Goal: Transaction & Acquisition: Purchase product/service

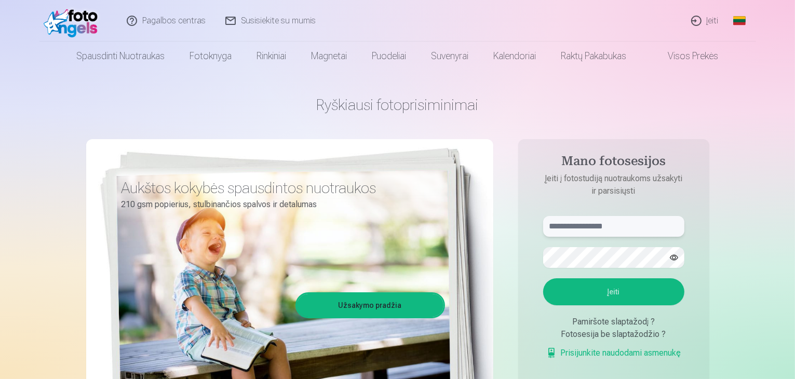
click at [621, 227] on input "text" at bounding box center [613, 226] width 141 height 21
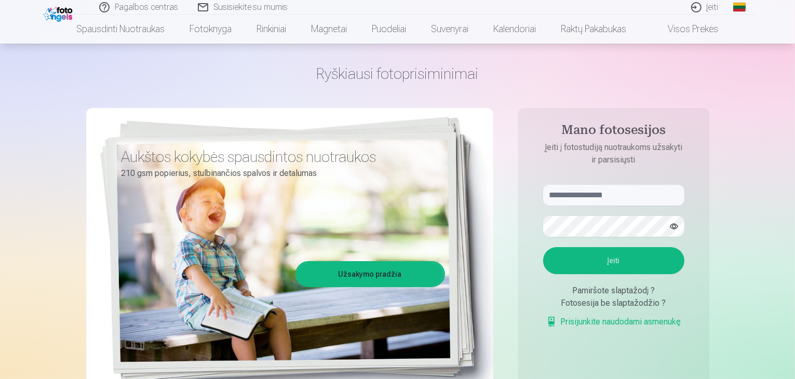
scroll to position [52, 0]
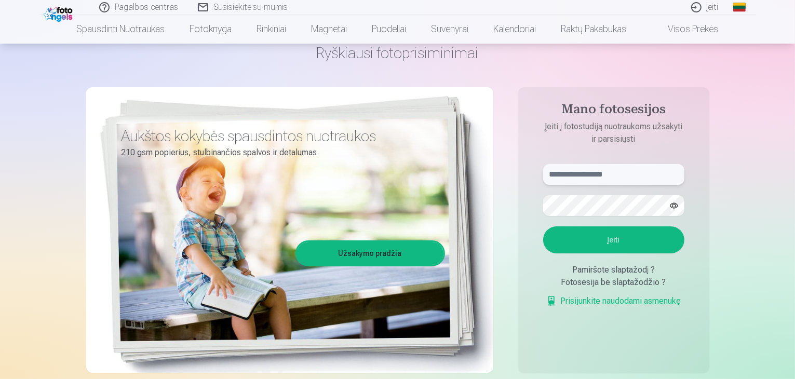
click at [593, 170] on input "text" at bounding box center [613, 174] width 141 height 21
type input "**********"
click at [630, 238] on button "Įeiti" at bounding box center [613, 239] width 141 height 27
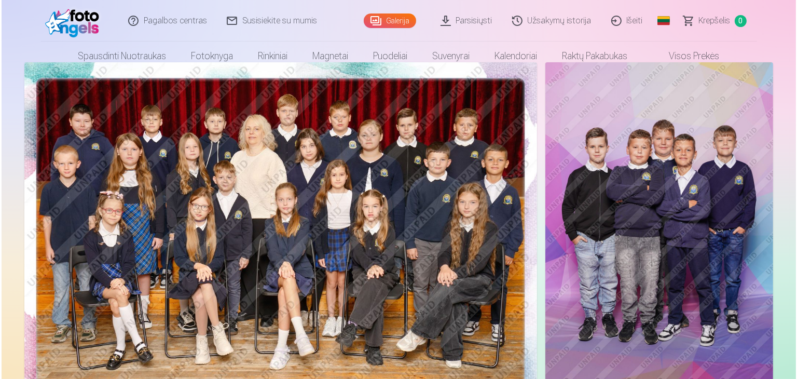
scroll to position [52, 0]
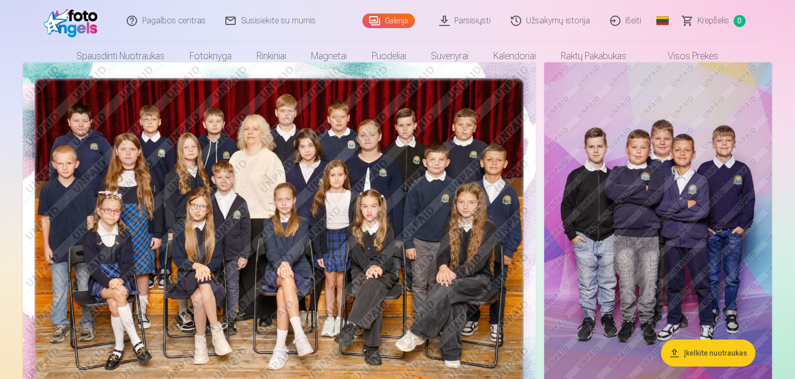
click at [241, 214] on img at bounding box center [279, 233] width 513 height 342
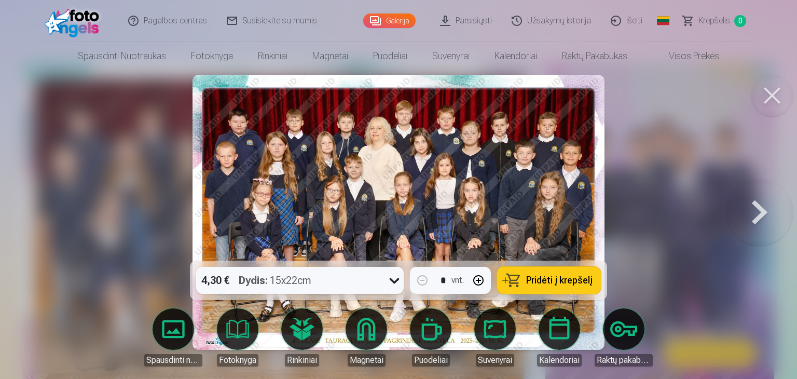
click at [392, 280] on icon at bounding box center [395, 281] width 10 height 6
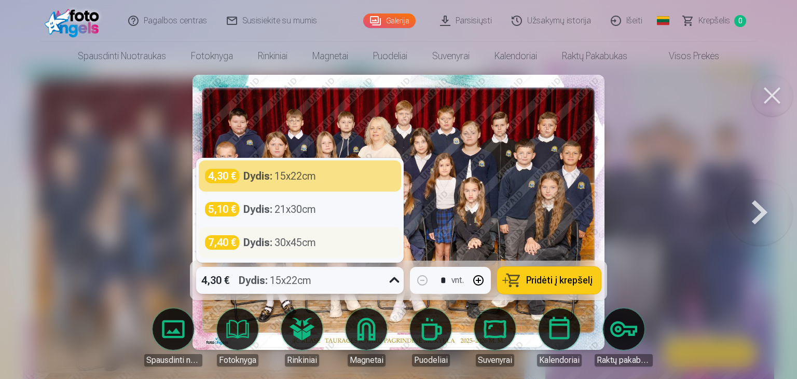
click at [270, 245] on strong "Dydis :" at bounding box center [257, 242] width 29 height 15
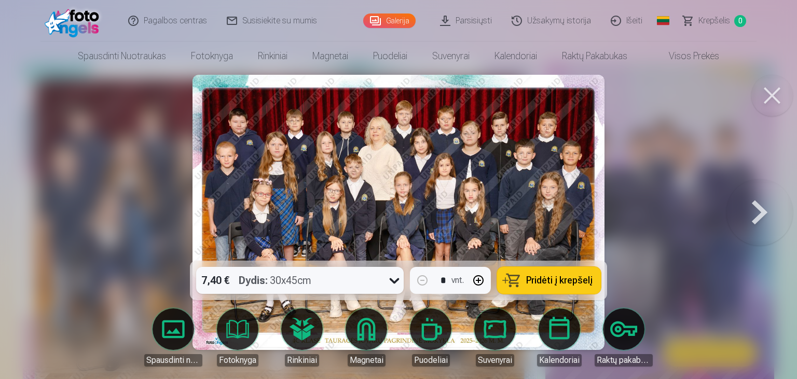
click at [543, 281] on span "Pridėti į krepšelį" at bounding box center [559, 280] width 66 height 9
click at [757, 214] on button at bounding box center [760, 212] width 66 height 76
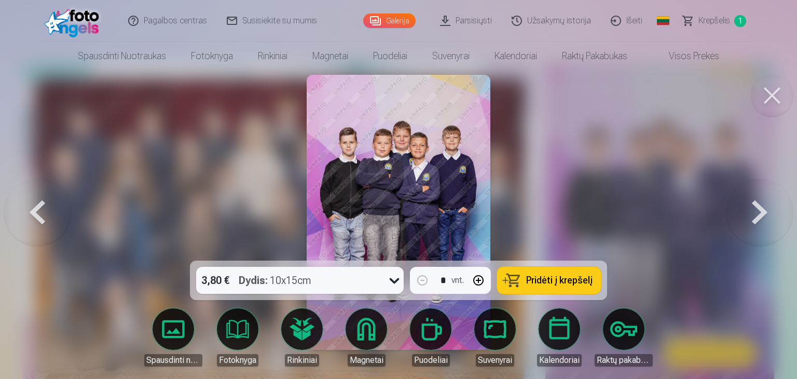
click at [757, 214] on button at bounding box center [760, 212] width 66 height 76
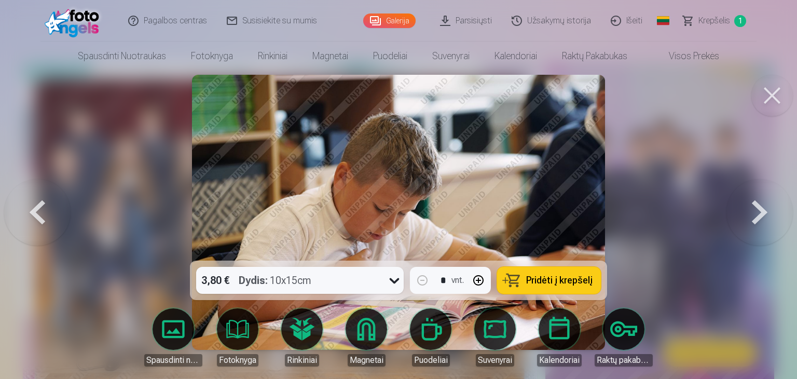
click at [757, 214] on button at bounding box center [760, 212] width 66 height 76
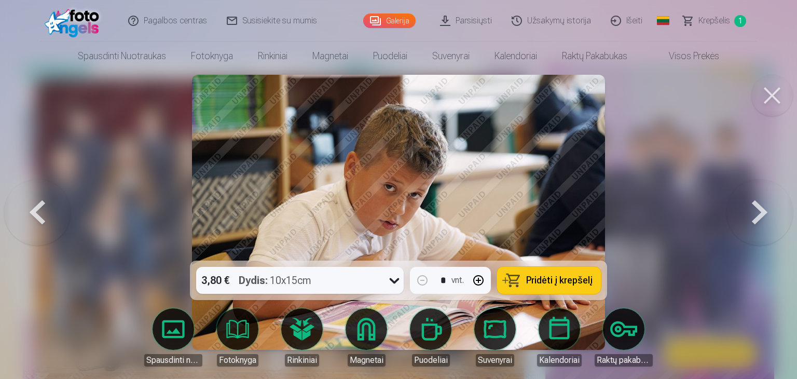
click at [757, 214] on button at bounding box center [760, 212] width 66 height 76
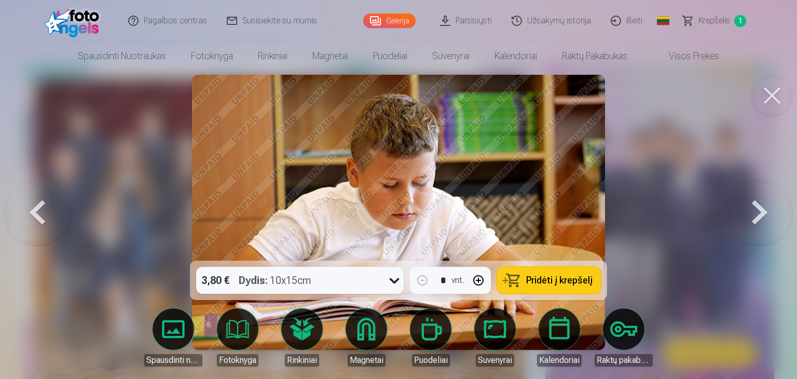
click at [757, 214] on button at bounding box center [760, 212] width 66 height 76
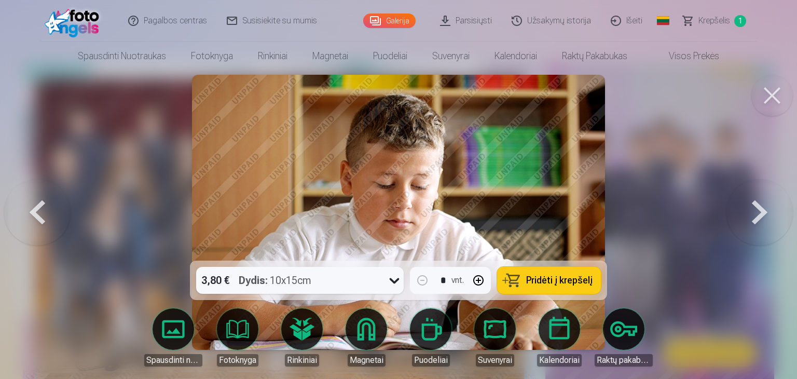
click at [757, 214] on button at bounding box center [760, 212] width 66 height 76
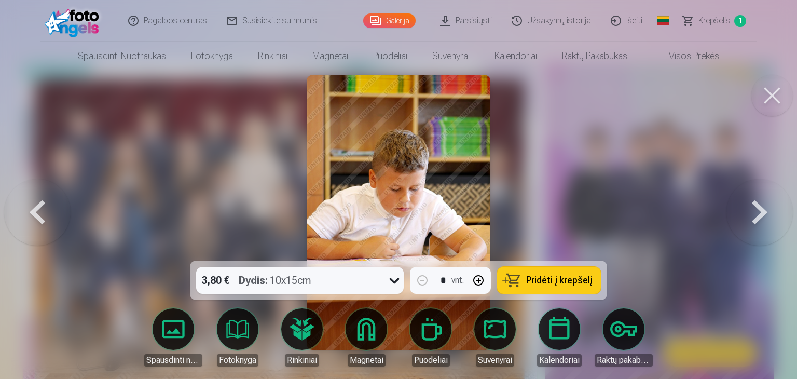
click at [757, 214] on button at bounding box center [760, 212] width 66 height 76
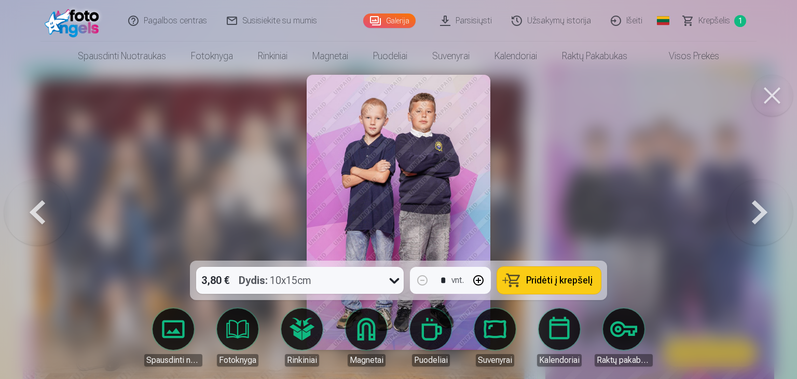
click at [567, 278] on span "Pridėti į krepšelį" at bounding box center [559, 280] width 66 height 9
click at [762, 211] on button at bounding box center [760, 212] width 66 height 76
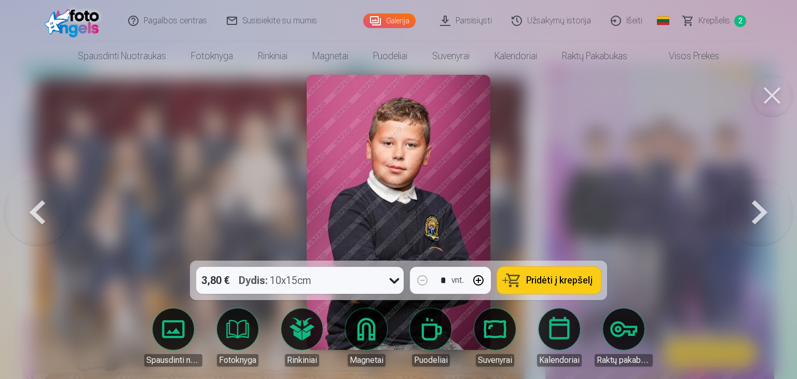
click at [762, 211] on button at bounding box center [760, 212] width 66 height 76
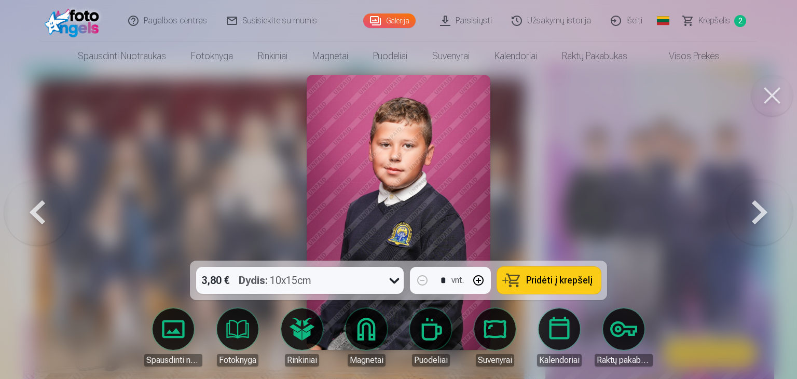
click at [762, 211] on button at bounding box center [760, 212] width 66 height 76
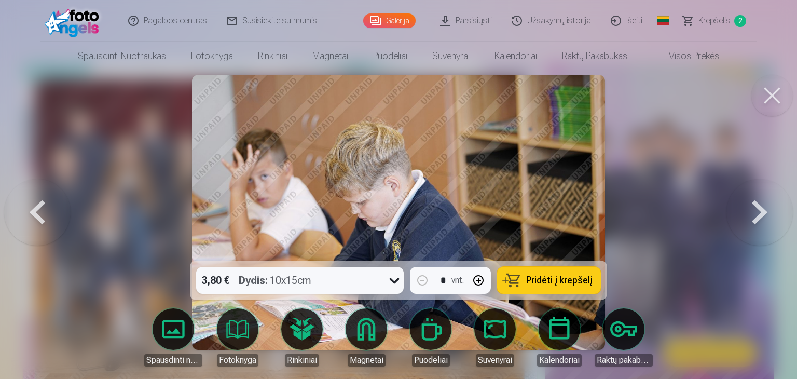
click at [762, 211] on button at bounding box center [760, 212] width 66 height 76
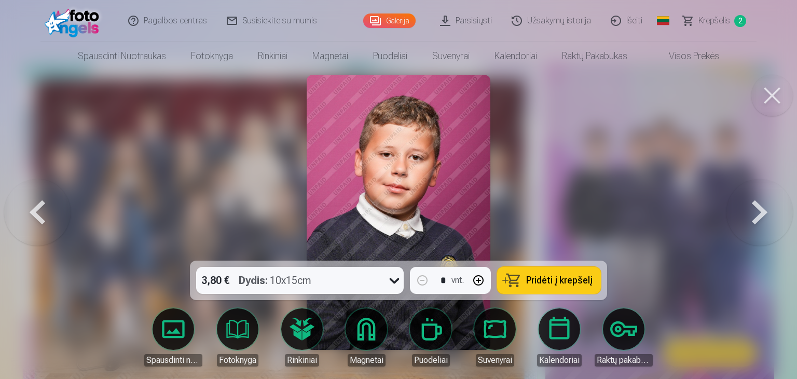
click at [758, 214] on button at bounding box center [760, 212] width 66 height 76
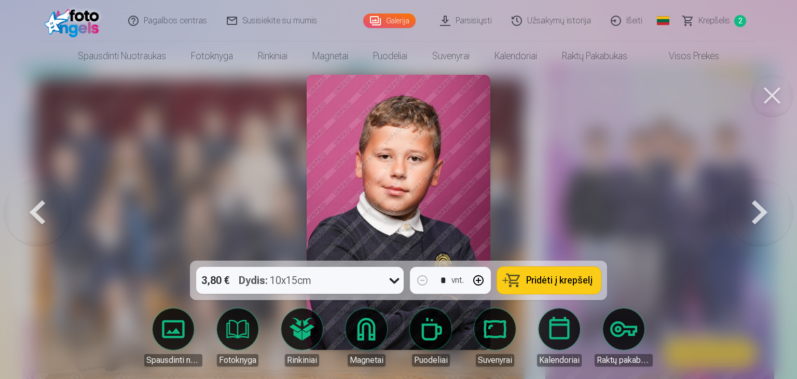
click at [757, 214] on button at bounding box center [760, 212] width 66 height 76
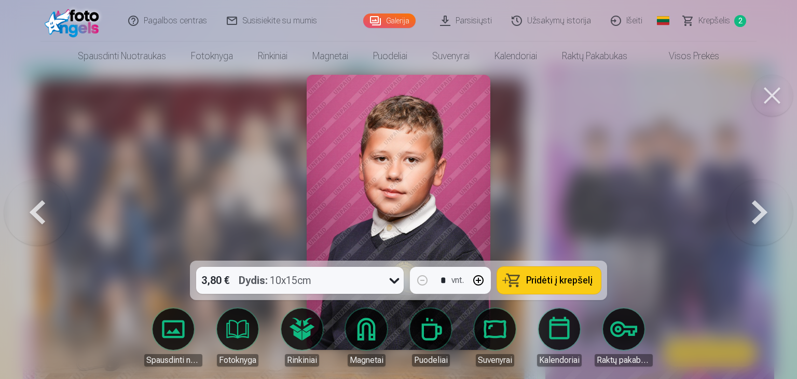
click at [756, 215] on button at bounding box center [760, 212] width 66 height 76
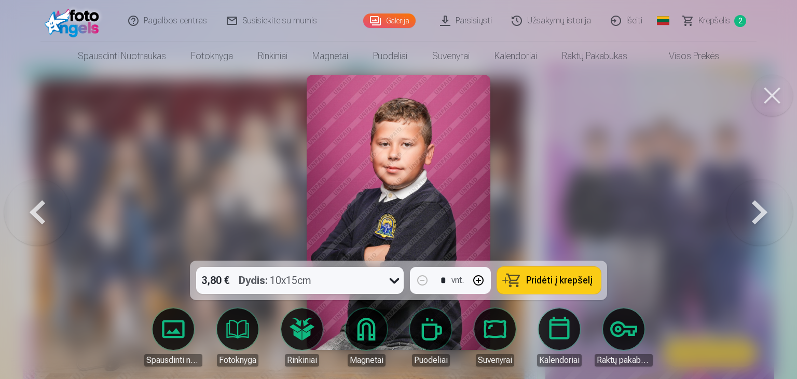
click at [757, 213] on button at bounding box center [760, 212] width 66 height 76
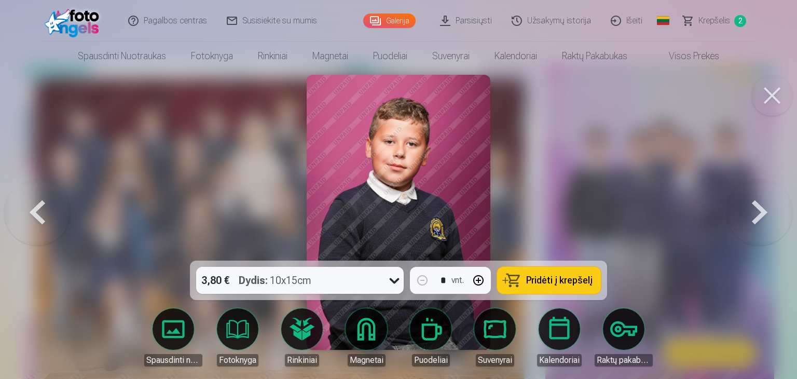
click at [758, 215] on button at bounding box center [760, 212] width 66 height 76
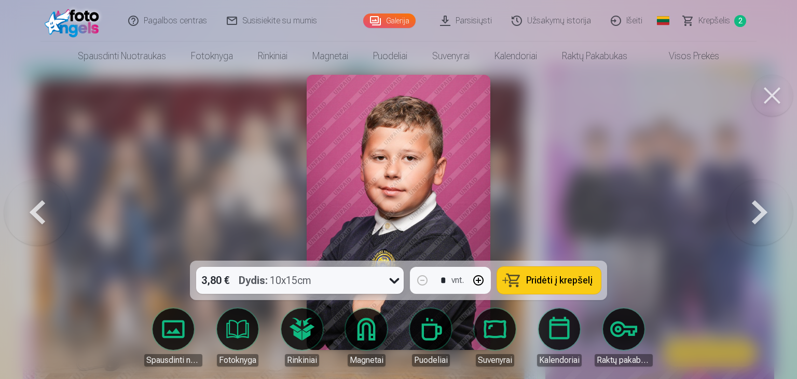
click at [754, 216] on button at bounding box center [760, 212] width 66 height 76
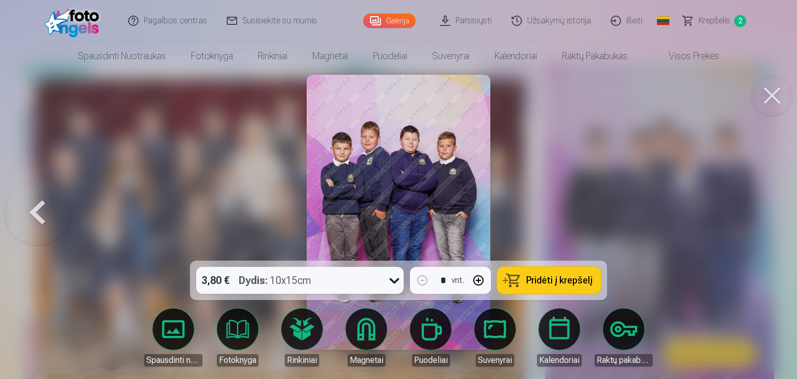
click at [569, 277] on span "Pridėti į krepšelį" at bounding box center [559, 280] width 66 height 9
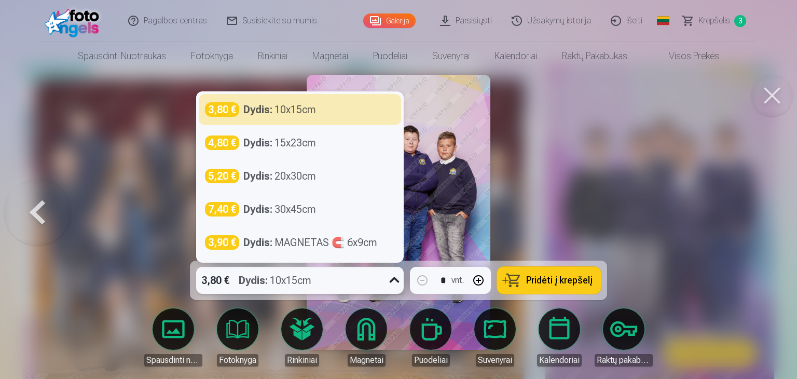
click at [392, 280] on icon at bounding box center [395, 280] width 10 height 6
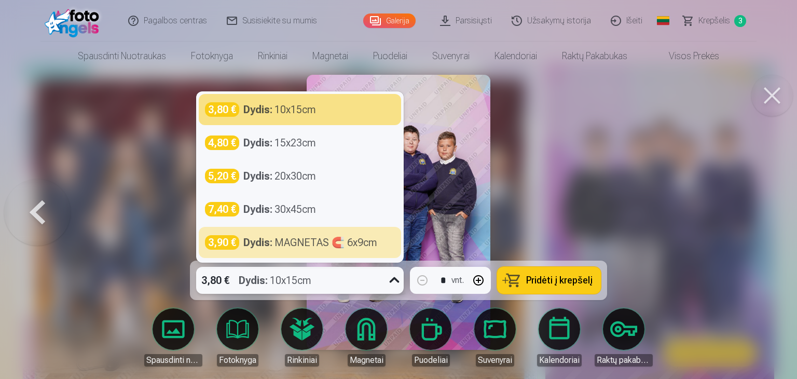
click at [38, 210] on button at bounding box center [37, 212] width 66 height 76
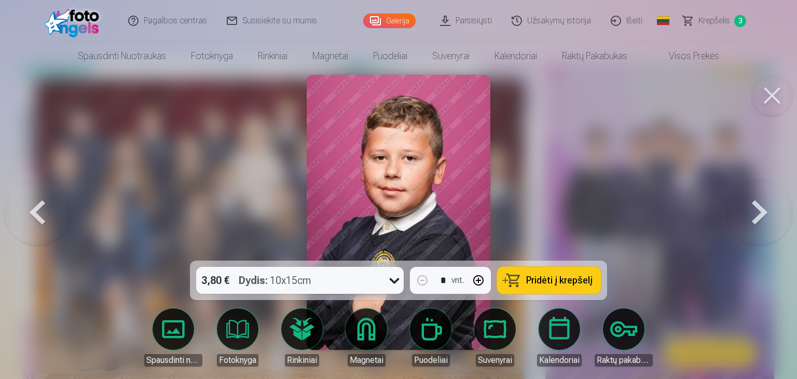
click at [36, 207] on button at bounding box center [37, 212] width 66 height 76
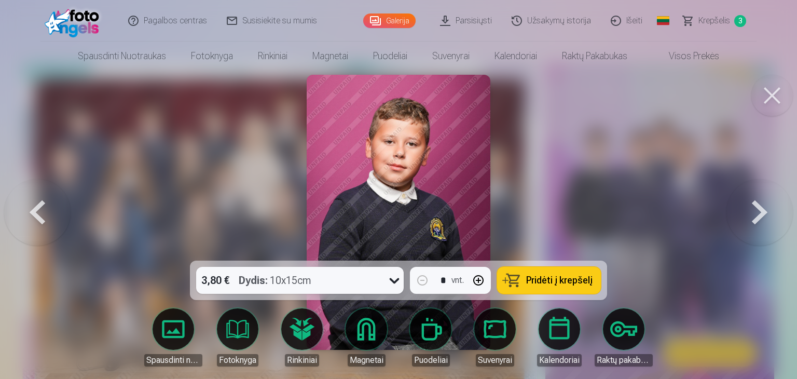
click at [36, 207] on button at bounding box center [37, 212] width 66 height 76
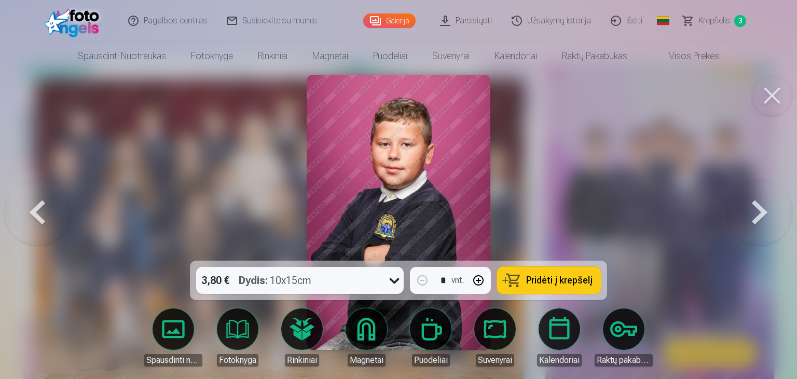
click at [33, 208] on button at bounding box center [37, 212] width 66 height 76
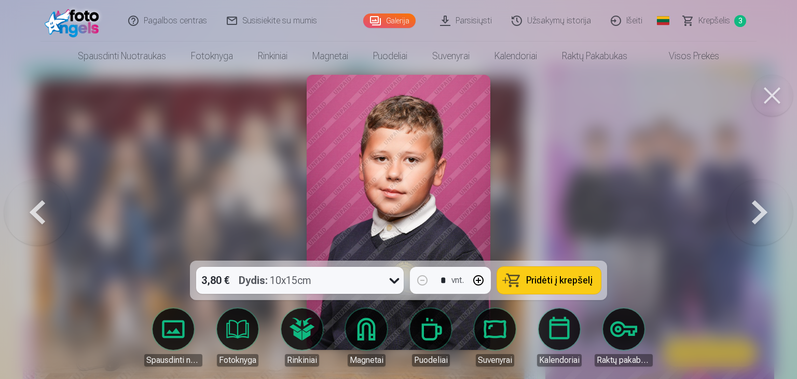
click at [534, 280] on span "Pridėti į krepšelį" at bounding box center [559, 280] width 66 height 9
click at [42, 211] on button at bounding box center [37, 212] width 66 height 76
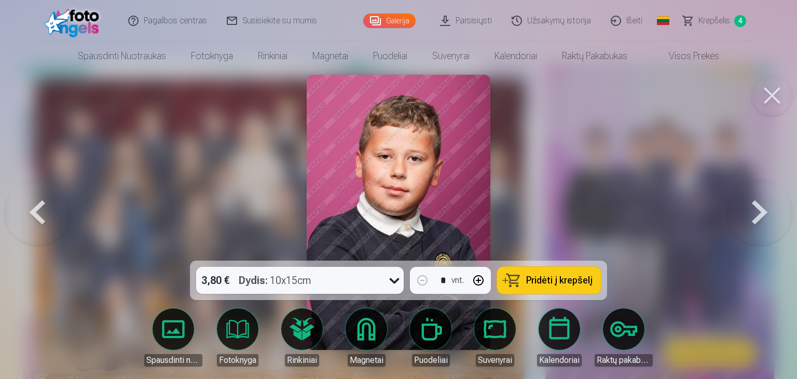
click at [41, 211] on button at bounding box center [37, 212] width 66 height 76
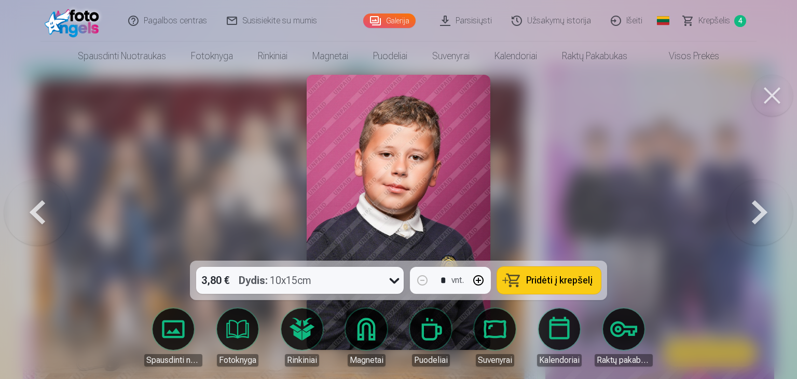
click at [42, 211] on button at bounding box center [37, 212] width 66 height 76
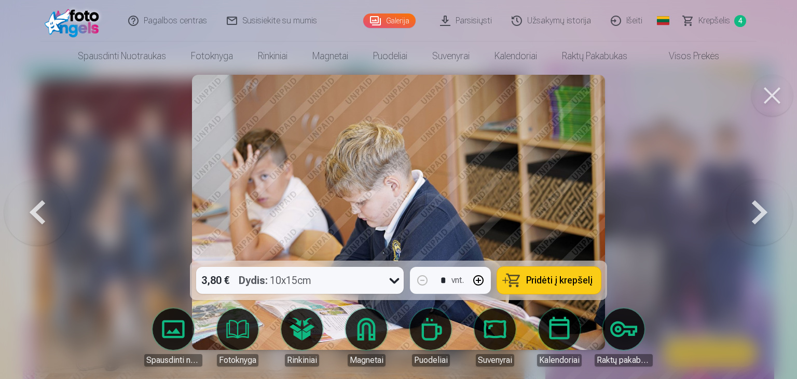
click at [42, 211] on button at bounding box center [37, 212] width 66 height 76
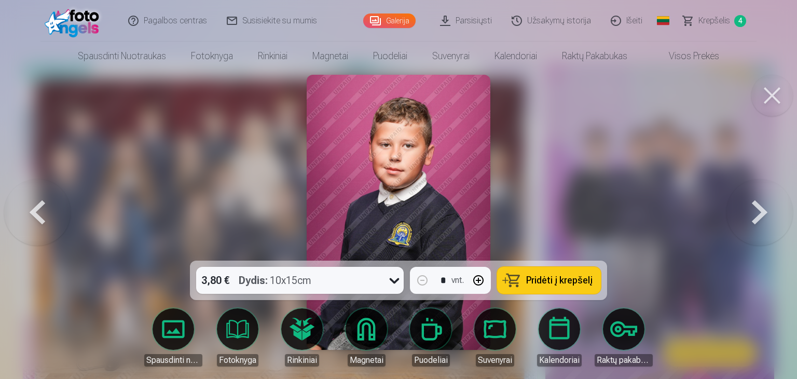
click at [548, 276] on span "Pridėti į krepšelį" at bounding box center [559, 280] width 66 height 9
click at [31, 209] on button at bounding box center [37, 212] width 66 height 76
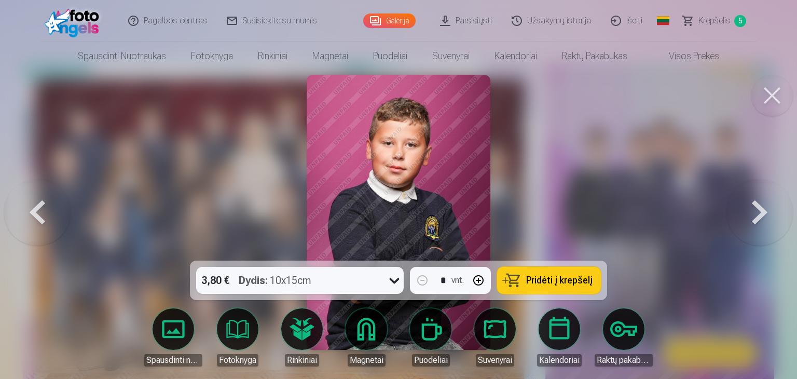
click at [33, 205] on button at bounding box center [37, 212] width 66 height 76
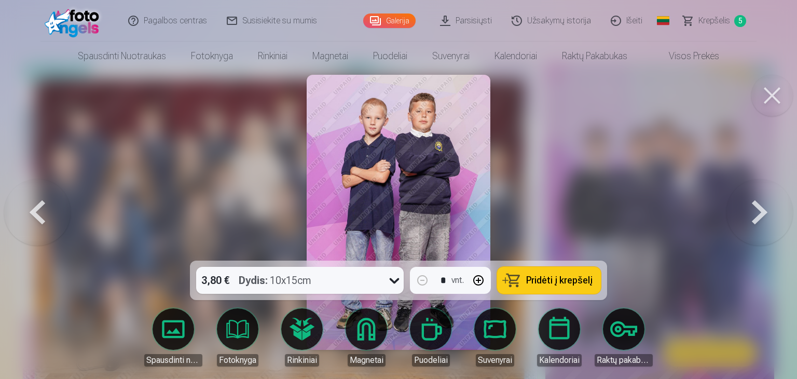
click at [33, 201] on button at bounding box center [37, 212] width 66 height 76
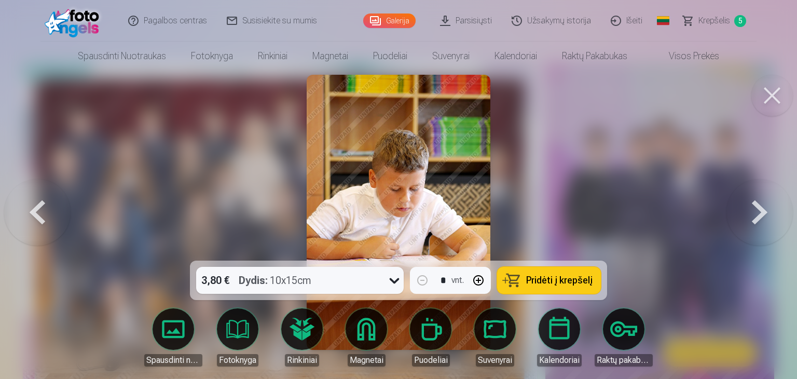
click at [33, 201] on button at bounding box center [37, 212] width 66 height 76
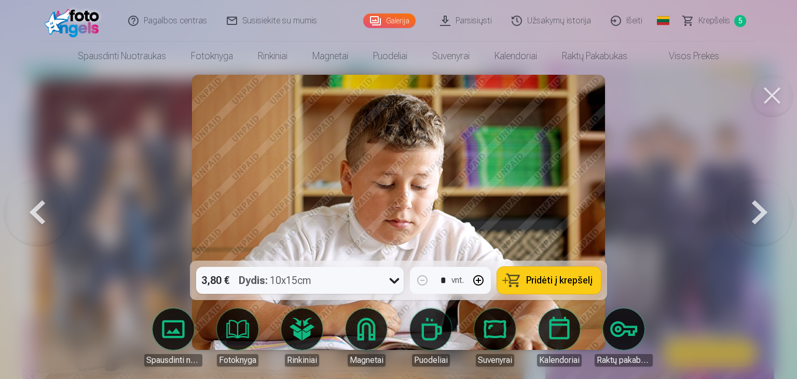
click at [34, 205] on button at bounding box center [37, 212] width 66 height 76
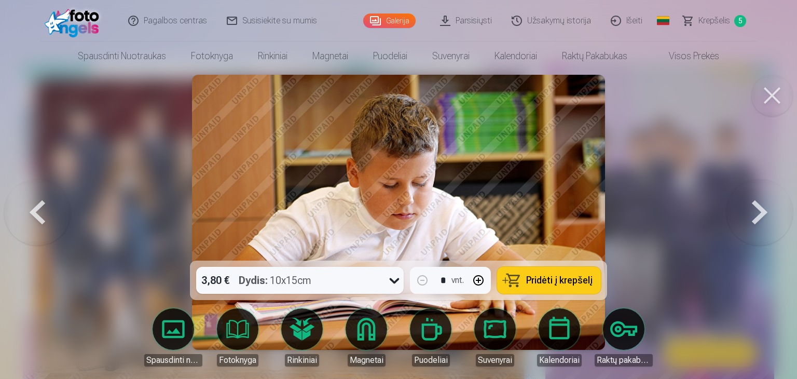
click at [548, 276] on span "Pridėti į krepšelį" at bounding box center [559, 280] width 66 height 9
click at [44, 219] on button at bounding box center [37, 212] width 66 height 76
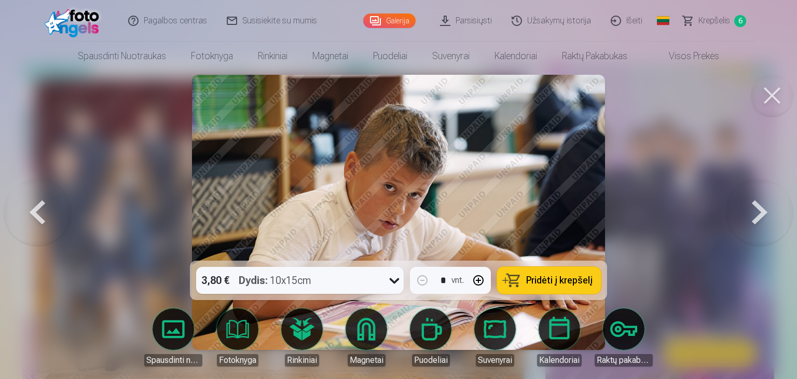
click at [35, 211] on button at bounding box center [37, 212] width 66 height 76
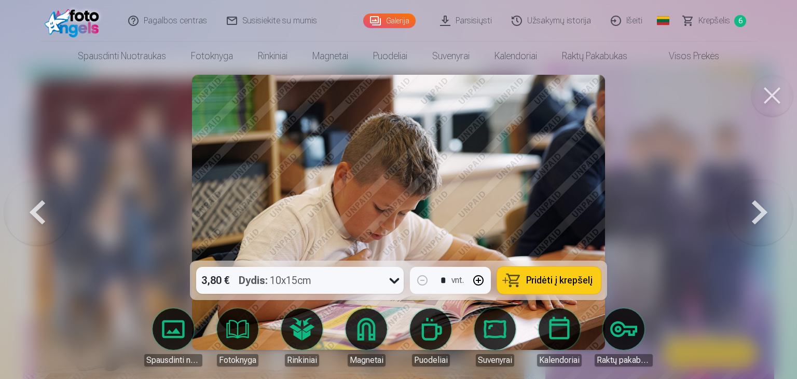
click at [35, 211] on button at bounding box center [37, 212] width 66 height 76
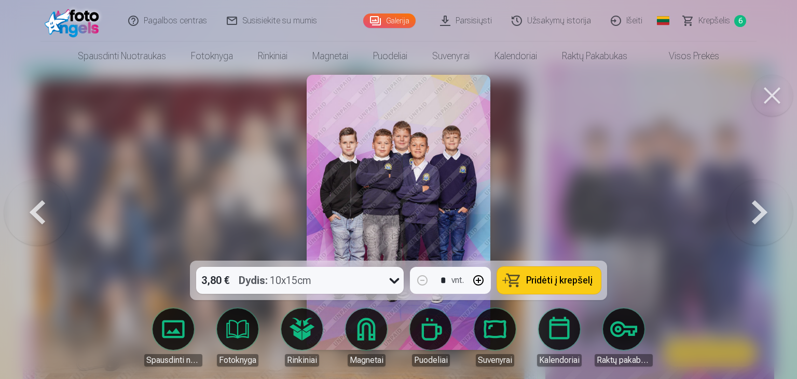
click at [546, 283] on span "Pridėti į krepšelį" at bounding box center [559, 280] width 66 height 9
click at [39, 204] on button at bounding box center [37, 212] width 66 height 76
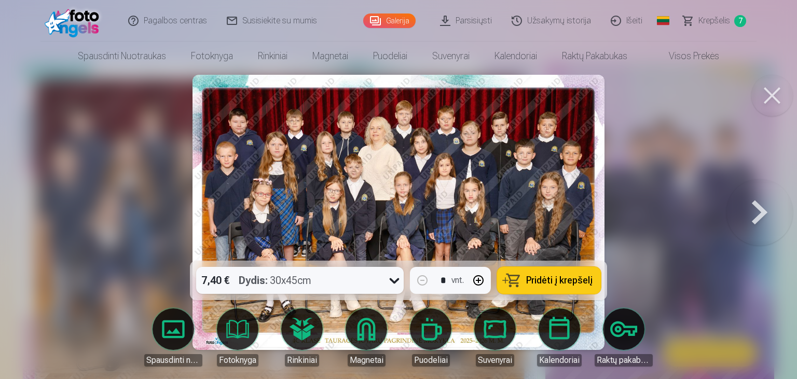
click at [711, 20] on span "Krepšelis" at bounding box center [715, 21] width 32 height 12
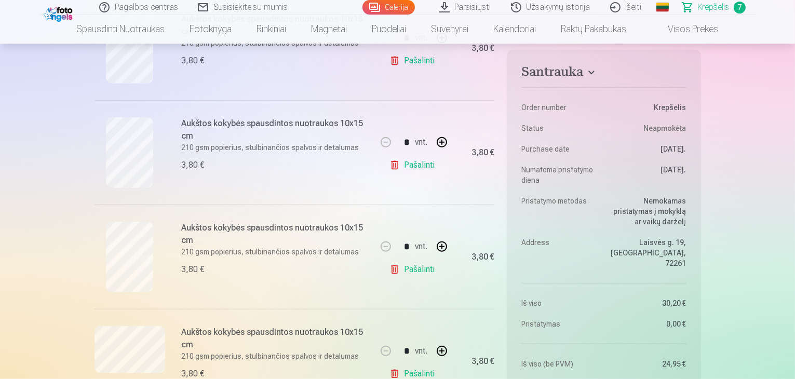
scroll to position [467, 0]
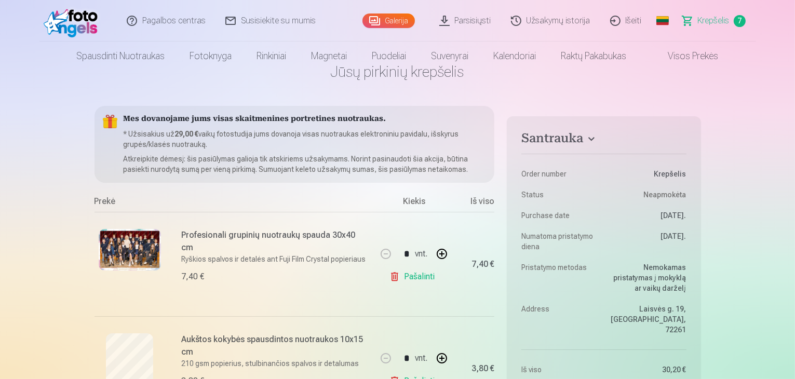
scroll to position [0, 0]
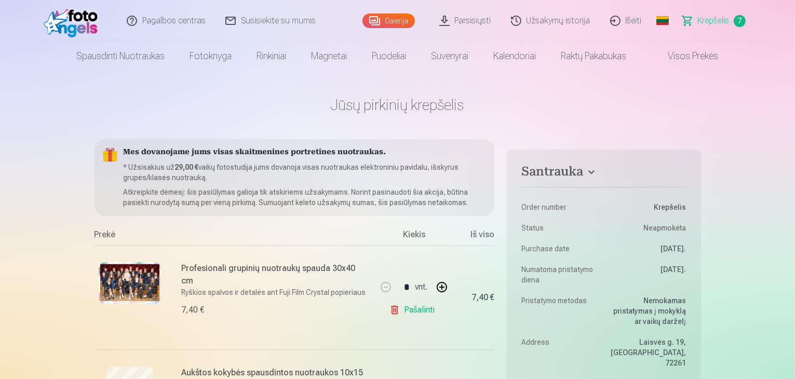
click at [390, 18] on link "Galerija" at bounding box center [388, 20] width 52 height 15
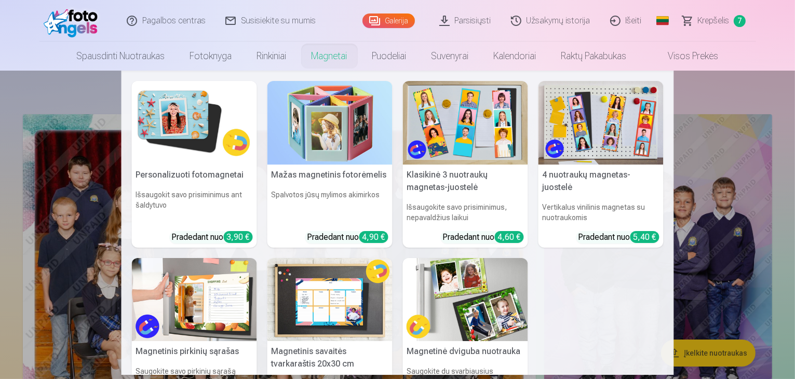
click at [737, 98] on nav "Personalizuoti fotomagnetai Išsaugokit savo prisiminimus ant šaldytuvo Pradedan…" at bounding box center [397, 223] width 795 height 304
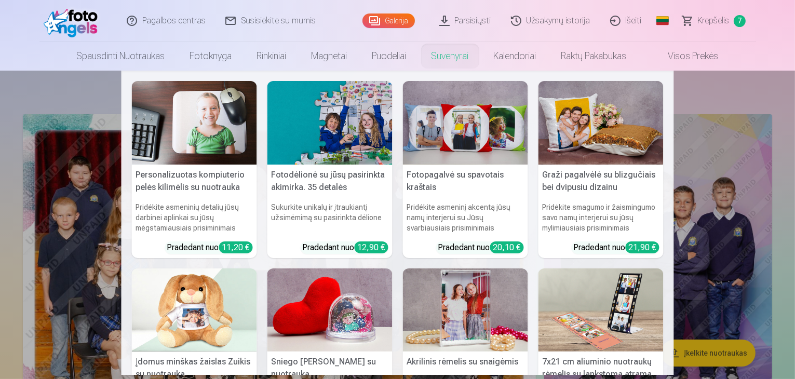
click at [701, 83] on nav "Personalizuotas kompiuterio pelės kilimėlis su nuotrauka Pridėkite asmeninių de…" at bounding box center [397, 223] width 795 height 304
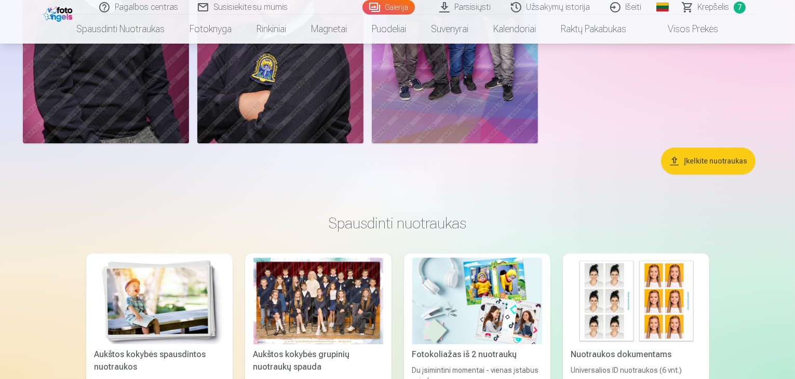
scroll to position [2959, 0]
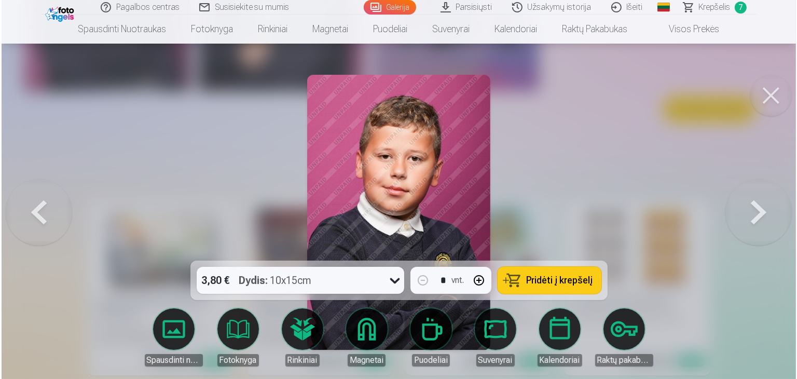
scroll to position [2967, 0]
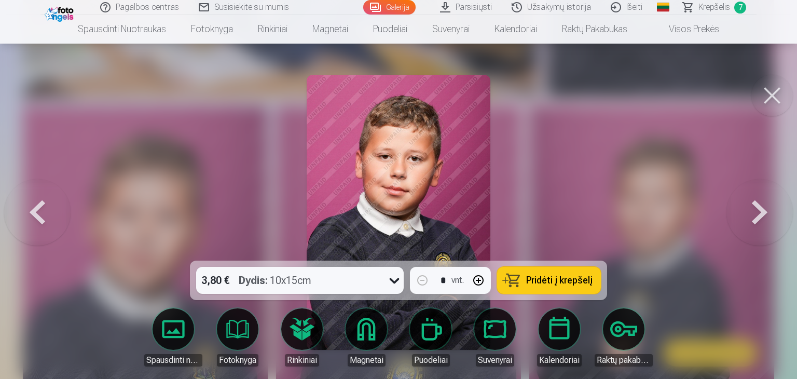
click at [547, 281] on span "Pridėti į krepšelį" at bounding box center [559, 280] width 66 height 9
click at [718, 9] on span "Krepšelis" at bounding box center [715, 7] width 32 height 12
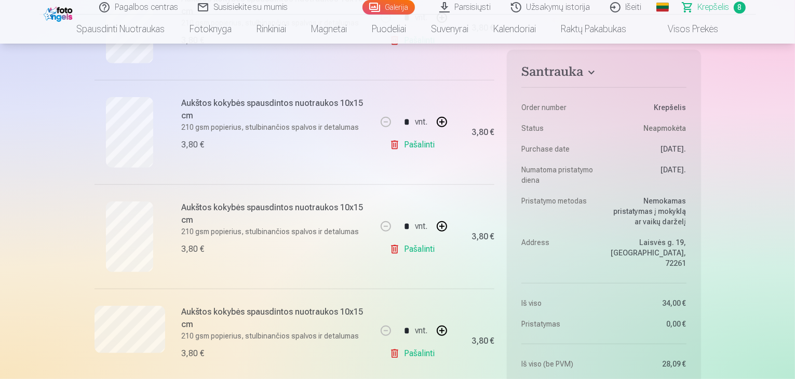
scroll to position [467, 0]
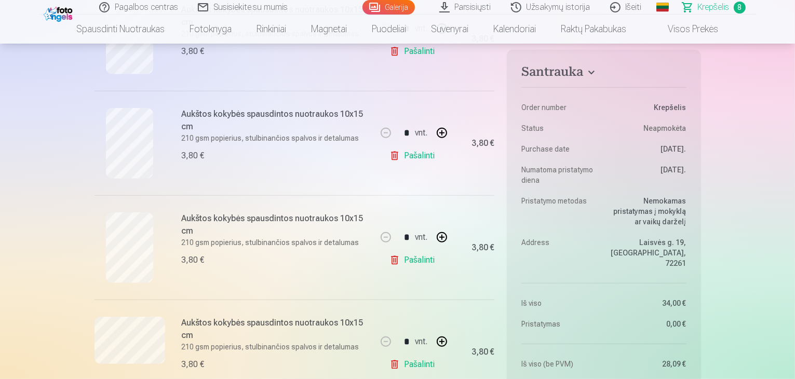
click at [401, 151] on link "Pašalinti" at bounding box center [413, 155] width 49 height 21
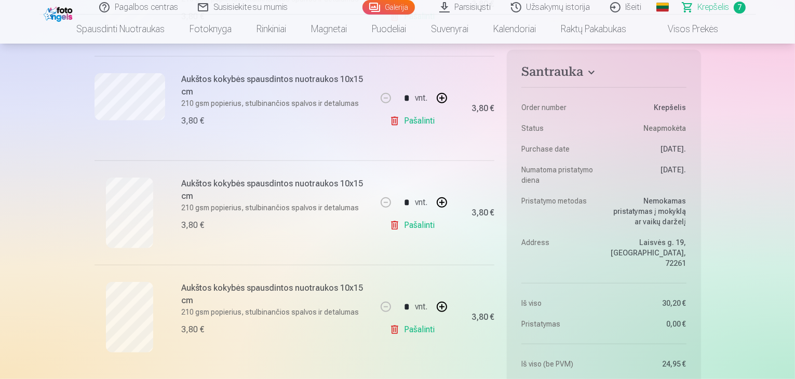
scroll to position [623, 0]
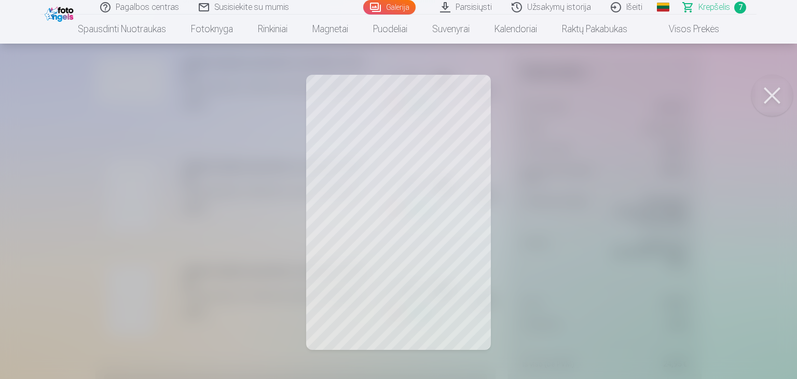
click at [768, 96] on button at bounding box center [773, 96] width 42 height 42
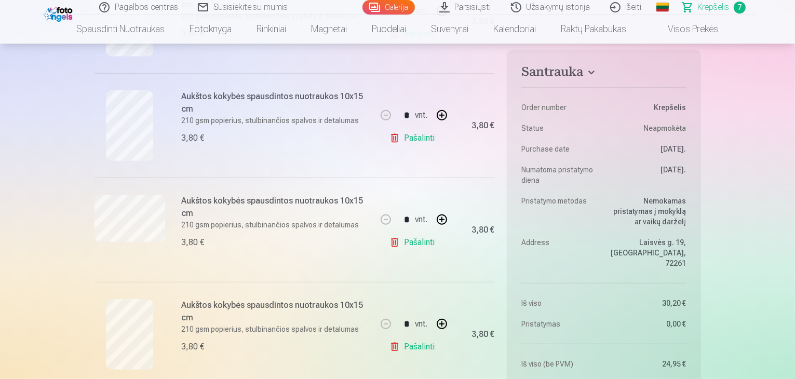
scroll to position [467, 0]
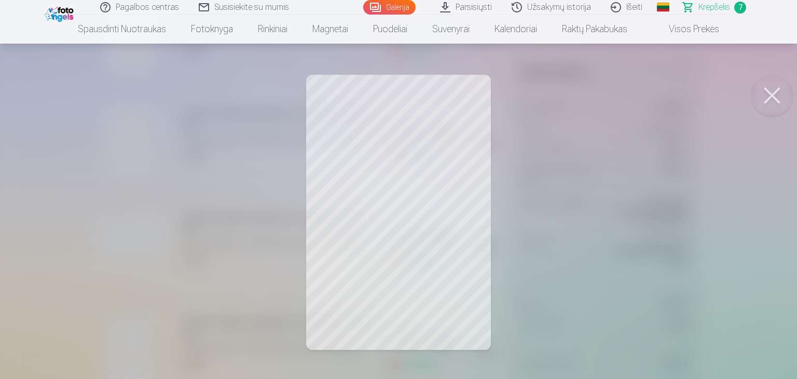
drag, startPoint x: 760, startPoint y: 101, endPoint x: 700, endPoint y: 112, distance: 61.1
click at [760, 101] on button at bounding box center [773, 96] width 42 height 42
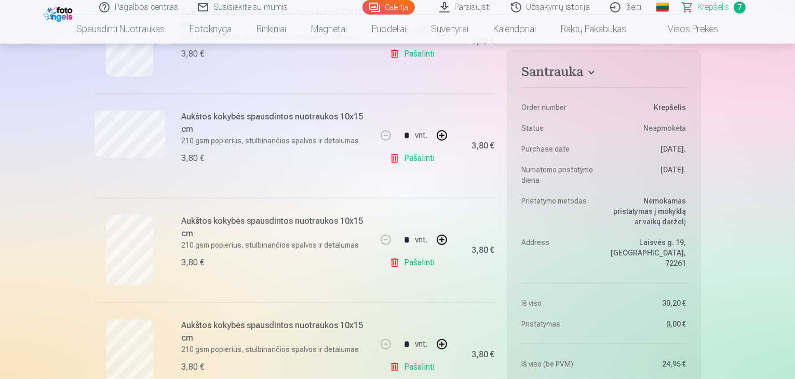
scroll to position [571, 0]
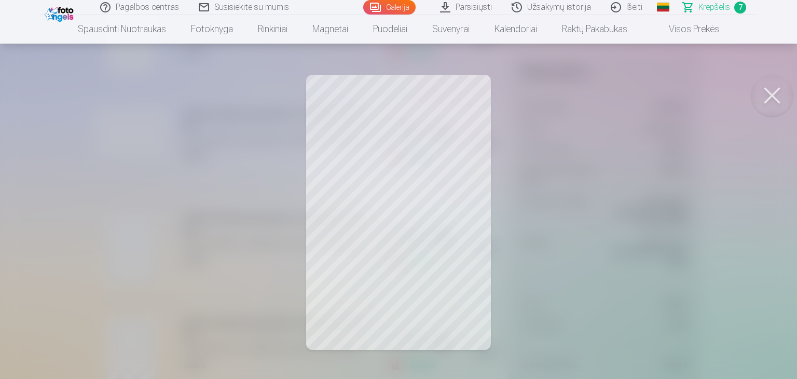
click at [762, 99] on button at bounding box center [773, 96] width 42 height 42
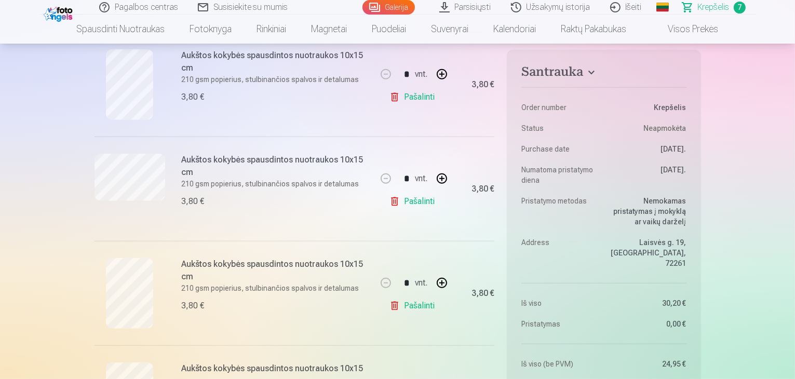
scroll to position [467, 0]
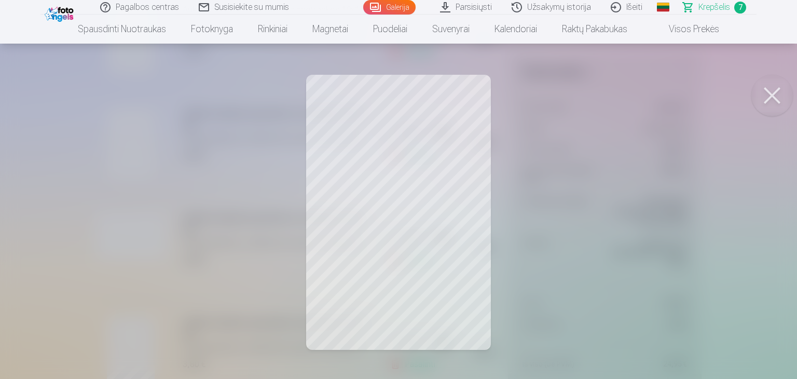
drag, startPoint x: 771, startPoint y: 98, endPoint x: 509, endPoint y: 136, distance: 264.9
click at [769, 98] on button at bounding box center [773, 96] width 42 height 42
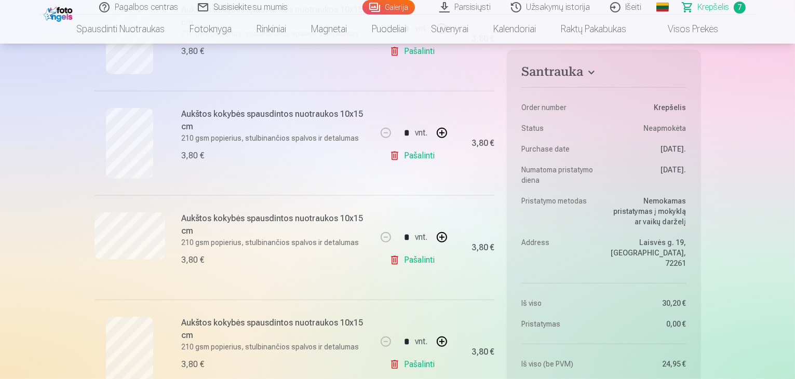
click at [399, 153] on link "Pašalinti" at bounding box center [413, 155] width 49 height 21
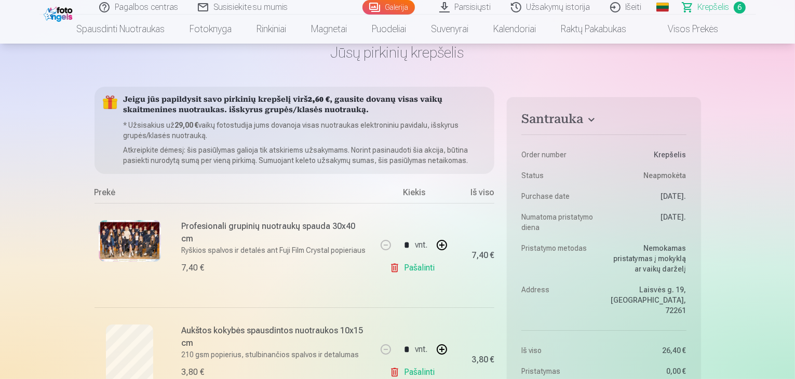
scroll to position [52, 0]
click at [134, 235] on img at bounding box center [130, 242] width 62 height 42
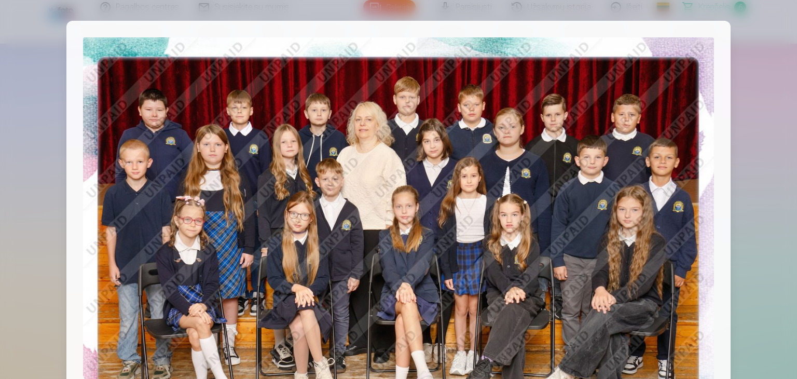
click at [757, 52] on div at bounding box center [398, 189] width 797 height 379
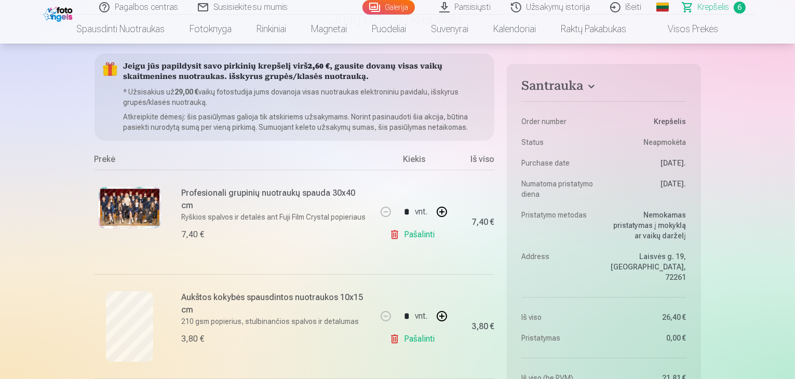
scroll to position [104, 0]
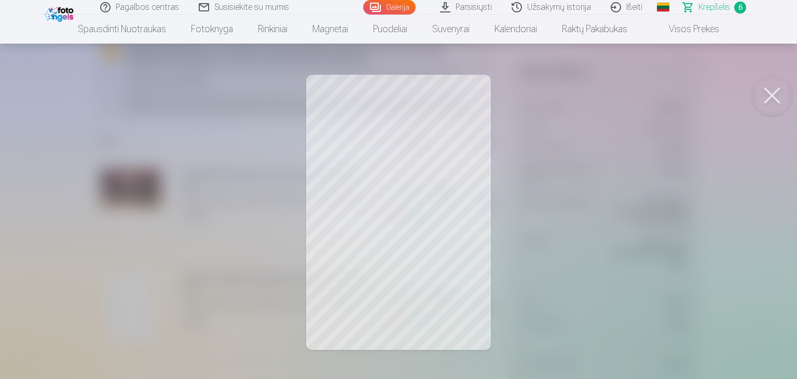
click at [767, 99] on button at bounding box center [773, 96] width 42 height 42
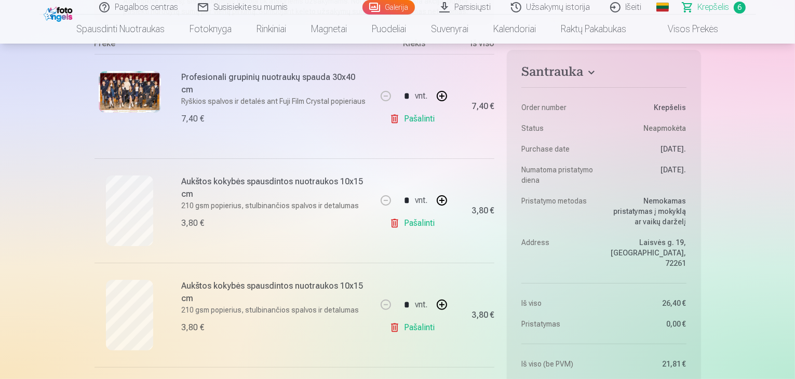
scroll to position [208, 0]
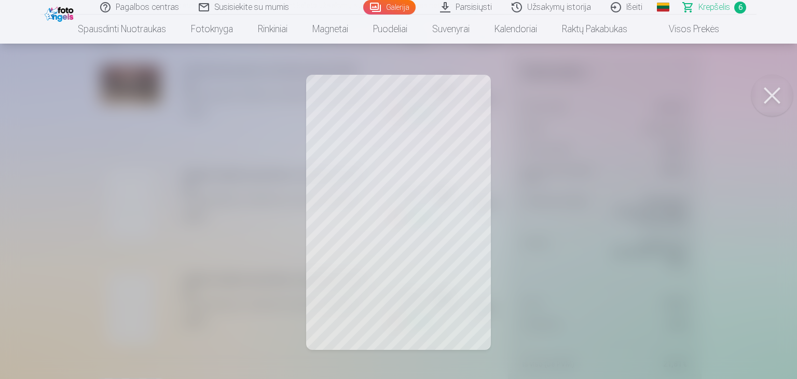
click at [772, 106] on button at bounding box center [773, 96] width 42 height 42
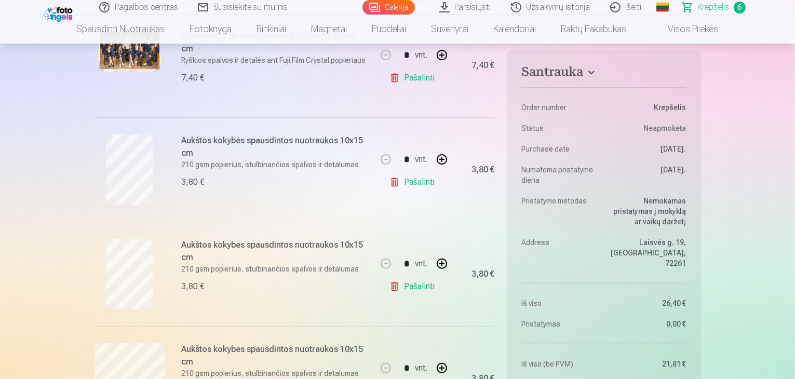
scroll to position [260, 0]
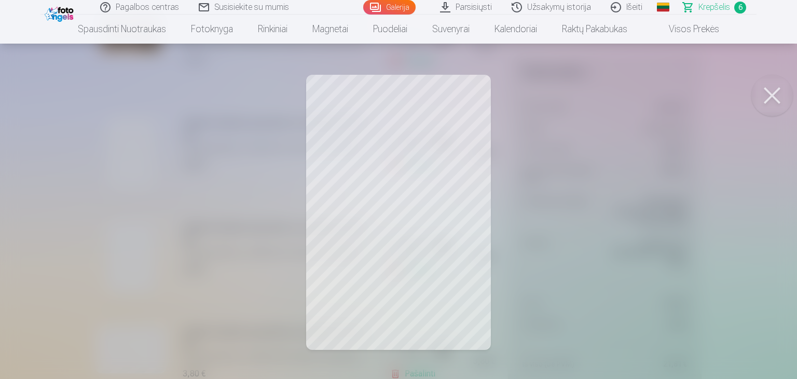
click at [771, 90] on button at bounding box center [773, 96] width 42 height 42
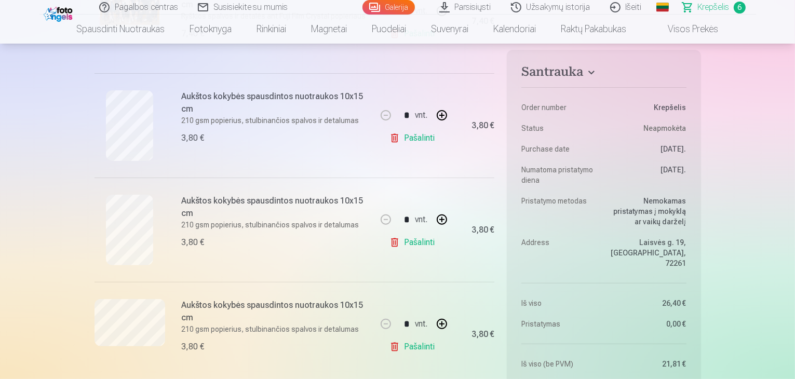
scroll to position [311, 0]
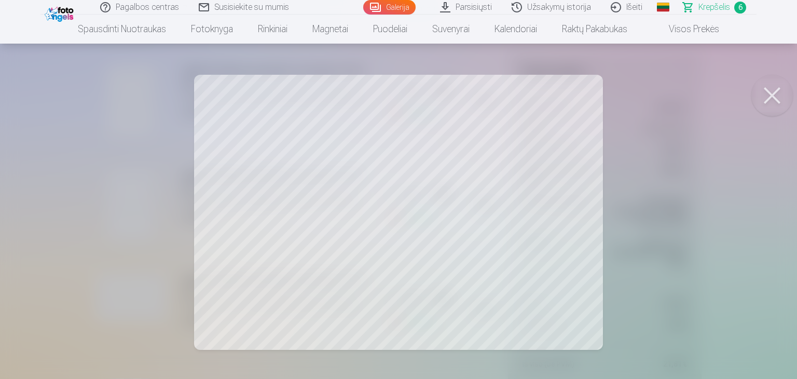
click at [766, 102] on button at bounding box center [773, 96] width 42 height 42
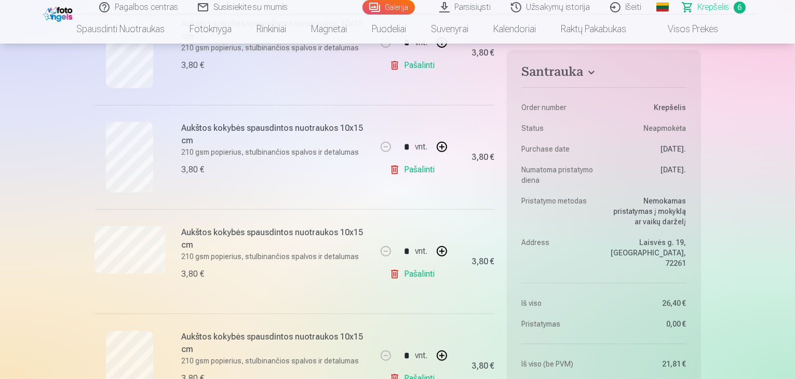
scroll to position [415, 0]
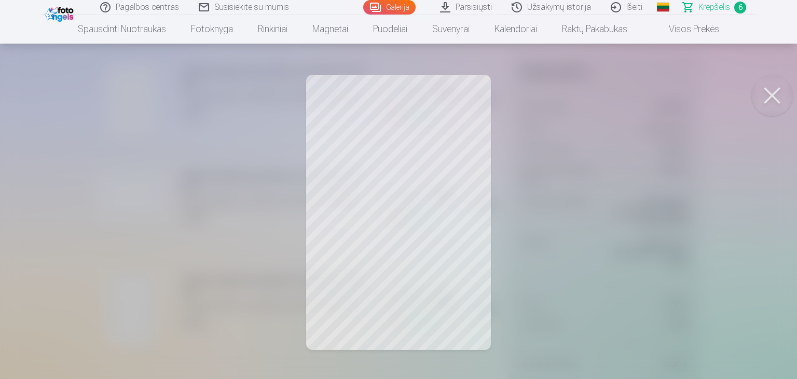
click at [768, 98] on button at bounding box center [773, 96] width 42 height 42
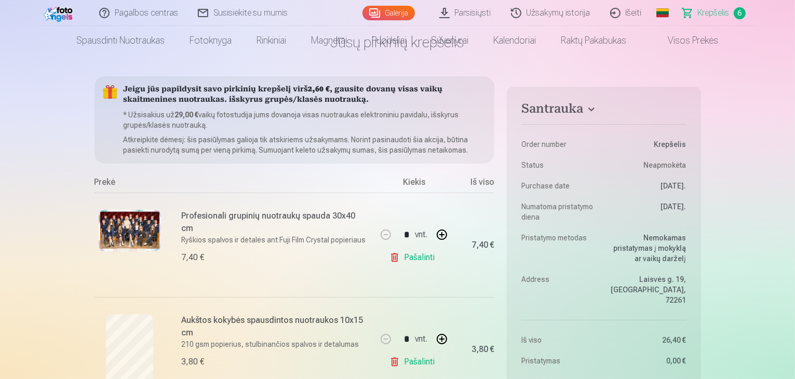
scroll to position [0, 0]
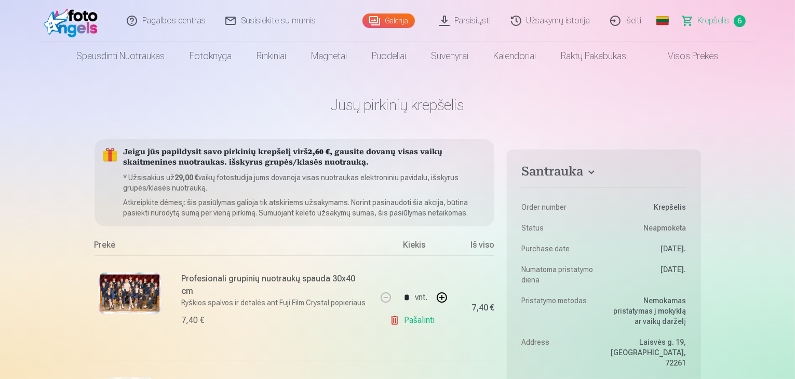
click at [398, 25] on link "Galerija" at bounding box center [388, 20] width 52 height 15
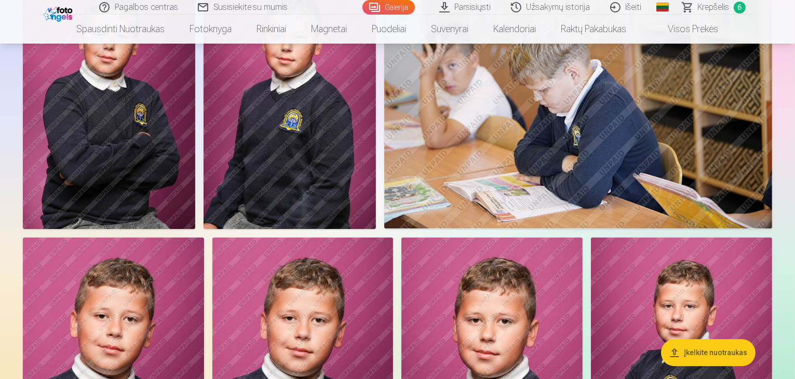
scroll to position [2388, 0]
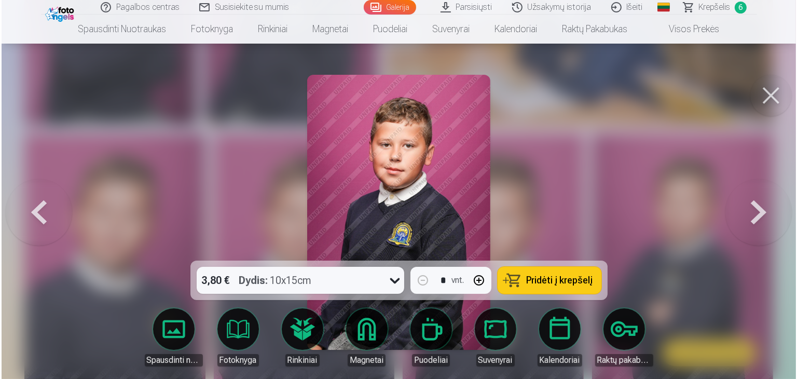
scroll to position [2395, 0]
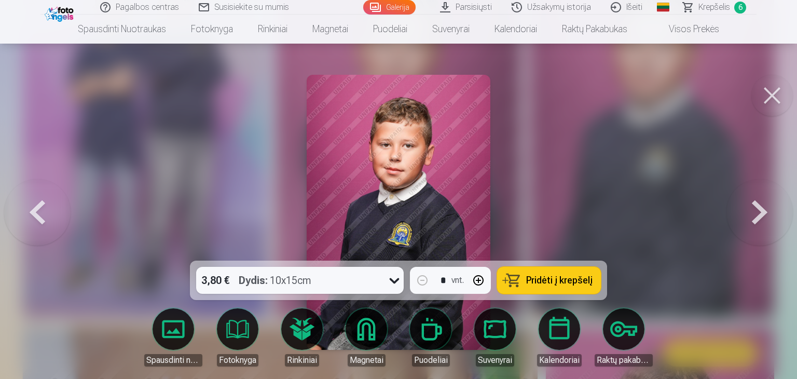
click at [533, 279] on span "Pridėti į krepšelį" at bounding box center [559, 280] width 66 height 9
click at [769, 104] on button at bounding box center [773, 96] width 42 height 42
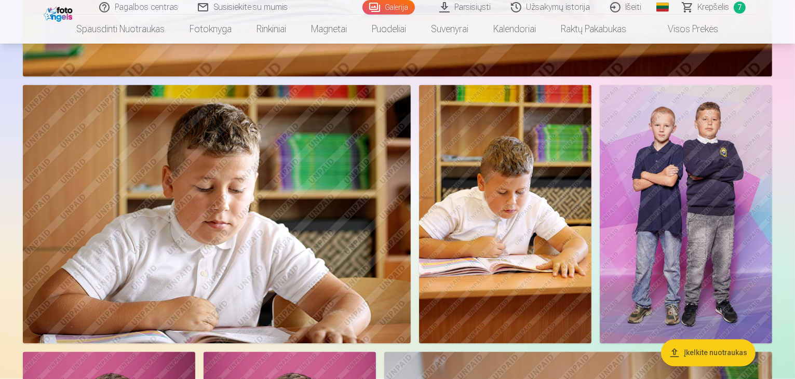
scroll to position [1869, 0]
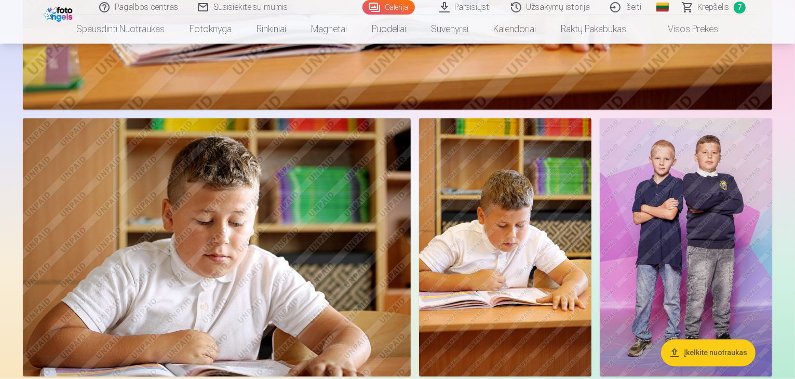
click at [704, 11] on span "Krepšelis" at bounding box center [714, 7] width 32 height 12
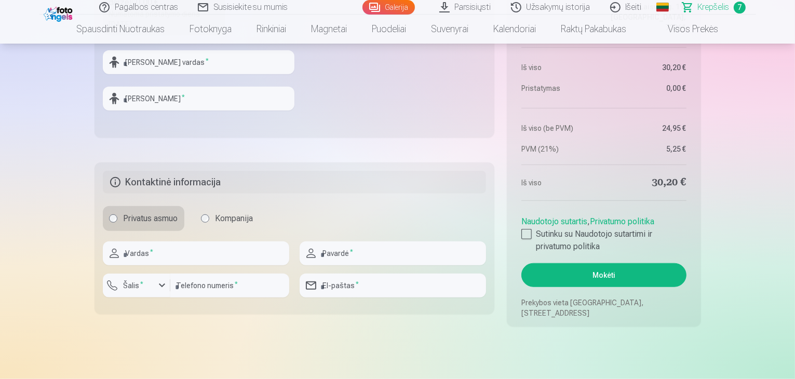
scroll to position [1090, 0]
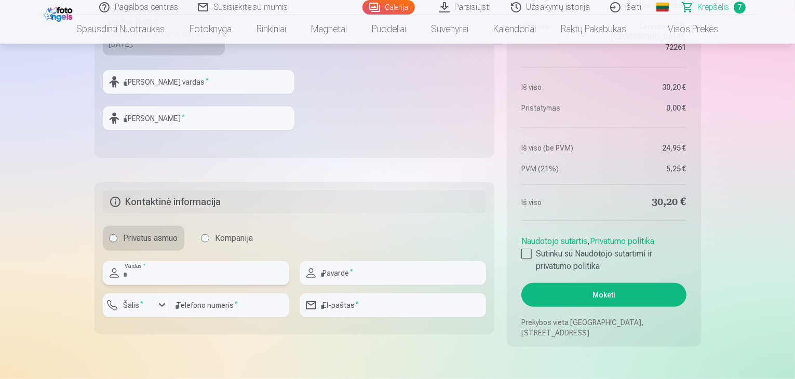
click at [150, 273] on input "text" at bounding box center [196, 273] width 186 height 24
type input "*****"
type input "**********"
click at [159, 306] on div "button" at bounding box center [162, 305] width 12 height 12
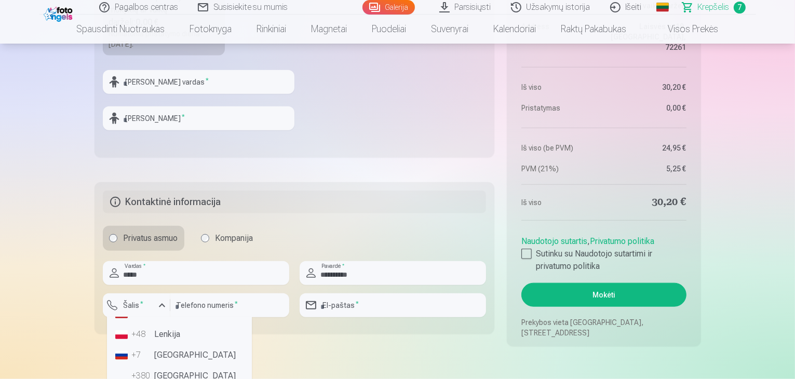
scroll to position [52, 0]
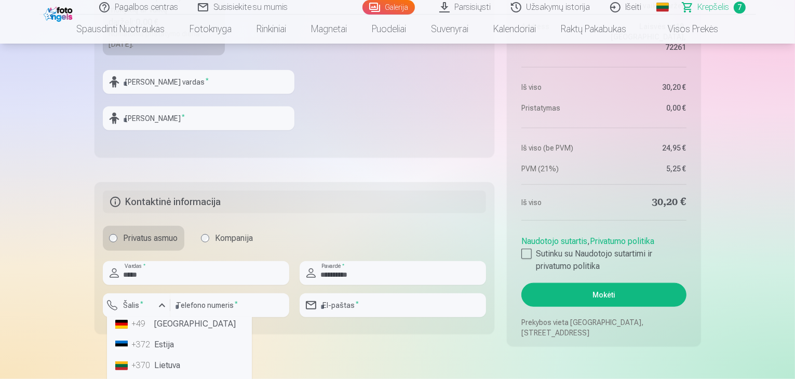
click at [159, 359] on li "+370 Lietuva" at bounding box center [179, 365] width 137 height 21
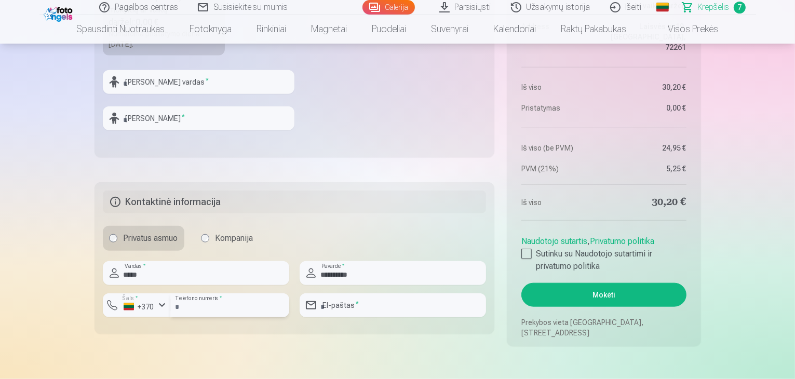
drag, startPoint x: 187, startPoint y: 306, endPoint x: 202, endPoint y: 303, distance: 15.8
click at [188, 306] on input "number" at bounding box center [229, 305] width 119 height 24
type input "********"
click at [346, 302] on input "email" at bounding box center [393, 305] width 186 height 24
type input "**********"
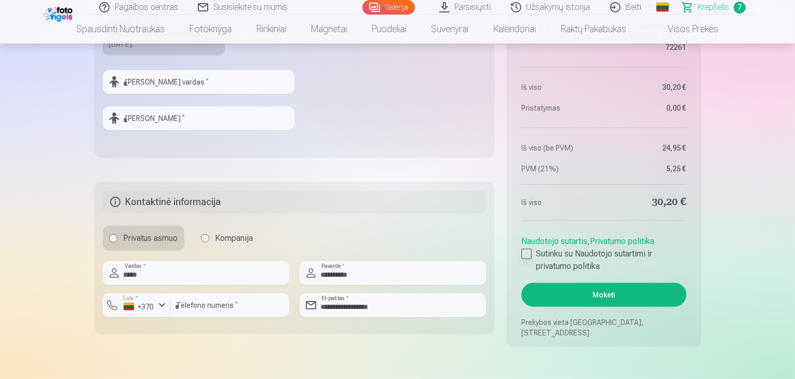
click at [524, 253] on div at bounding box center [526, 254] width 10 height 10
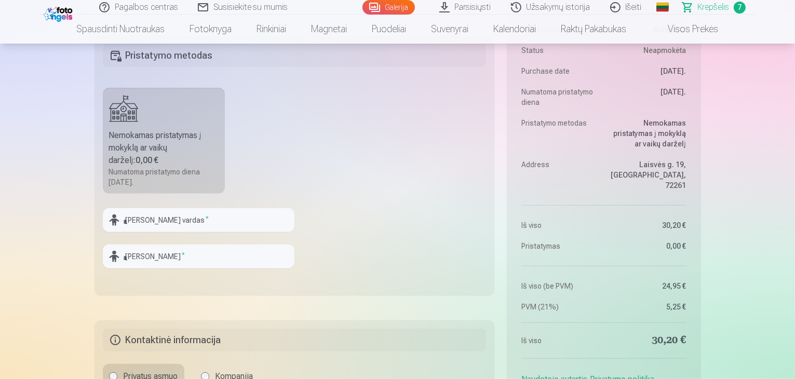
scroll to position [882, 0]
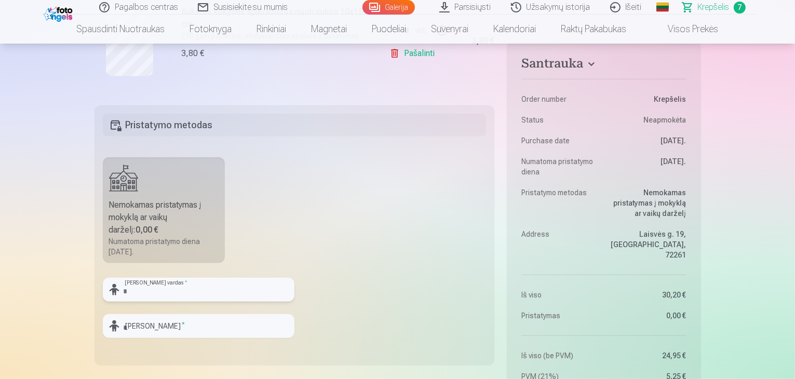
click at [128, 293] on input "text" at bounding box center [199, 290] width 192 height 24
type input "*****"
click at [136, 324] on input "text" at bounding box center [199, 326] width 192 height 24
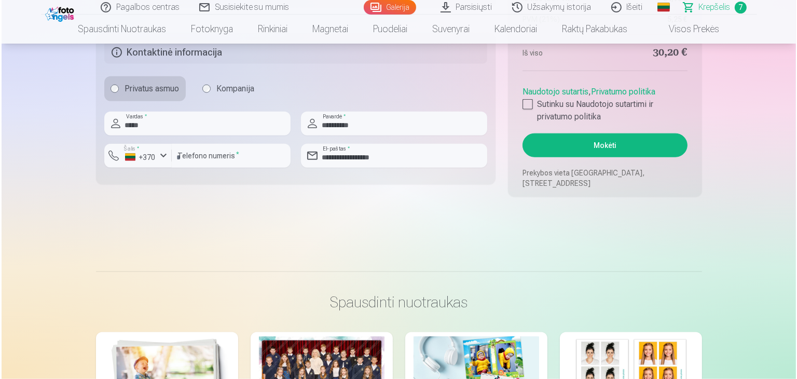
scroll to position [1246, 0]
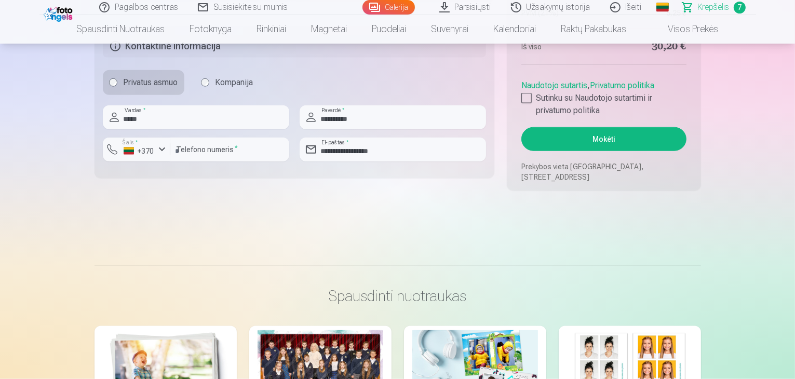
type input "********"
click at [592, 142] on button "Mokėti" at bounding box center [603, 139] width 165 height 24
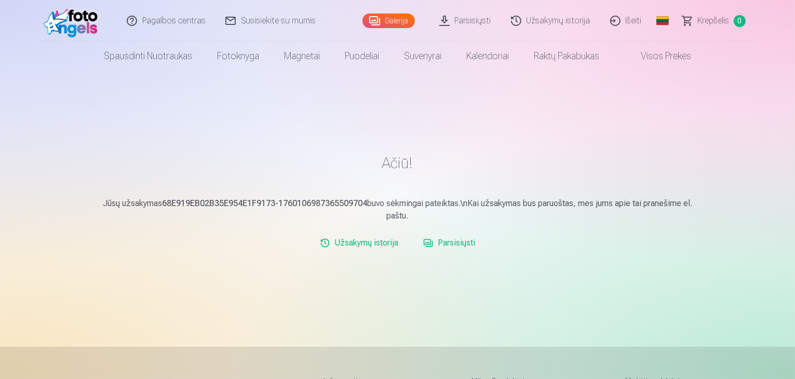
click at [617, 20] on link "Išeiti" at bounding box center [626, 21] width 51 height 42
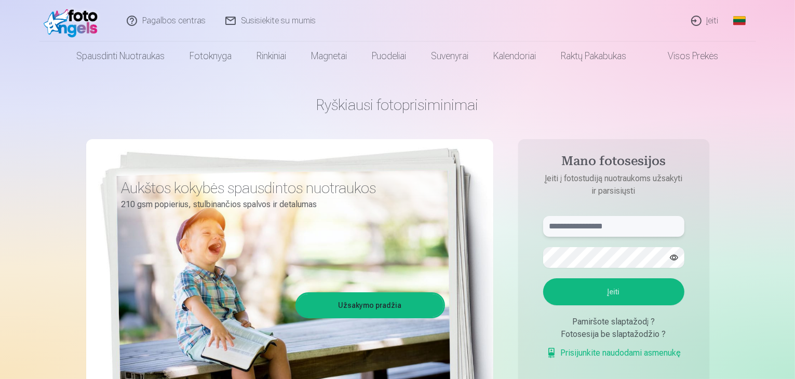
click at [567, 226] on input "text" at bounding box center [613, 226] width 141 height 21
type input "**********"
click at [605, 297] on button "Įeiti" at bounding box center [613, 291] width 141 height 27
